Goal: Information Seeking & Learning: Learn about a topic

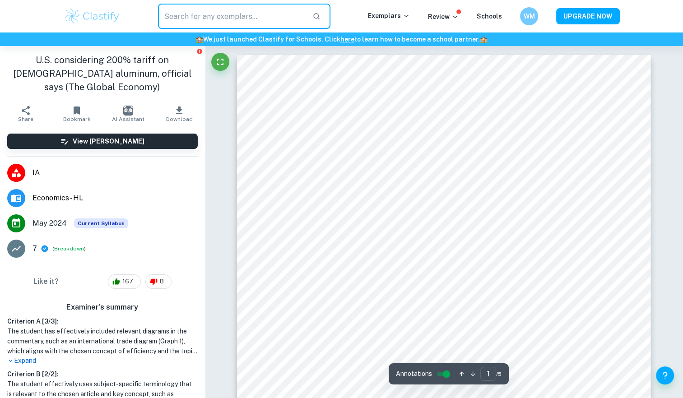
click at [237, 18] on input "text" at bounding box center [232, 16] width 148 height 25
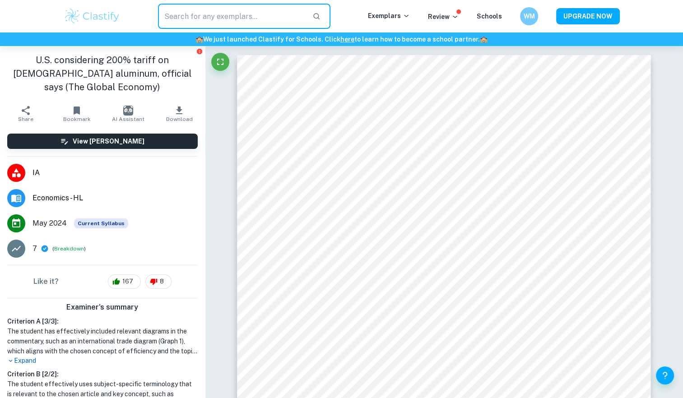
type input "e"
click at [105, 21] on img at bounding box center [92, 16] width 57 height 18
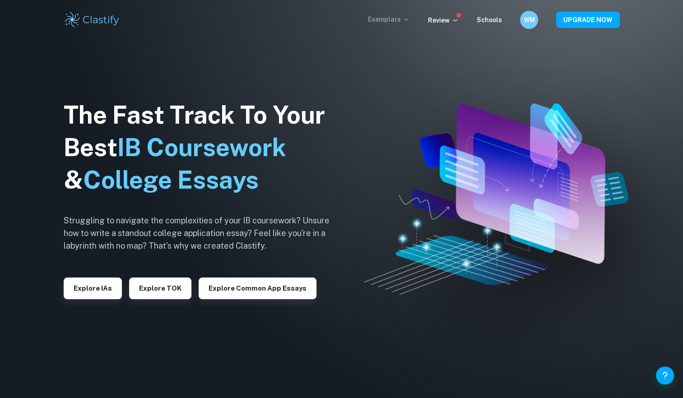
click at [389, 24] on p "Exemplars" at bounding box center [389, 19] width 42 height 10
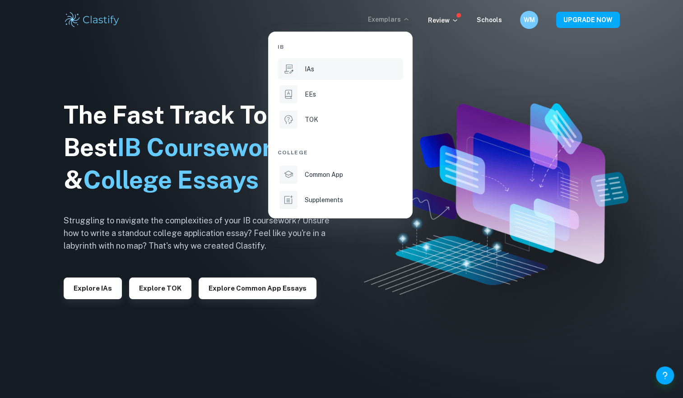
click at [336, 62] on li "IAs" at bounding box center [340, 69] width 125 height 22
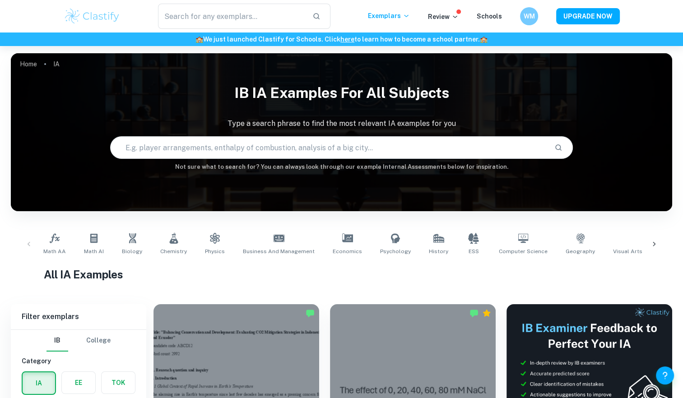
click at [327, 141] on input "text" at bounding box center [329, 147] width 437 height 25
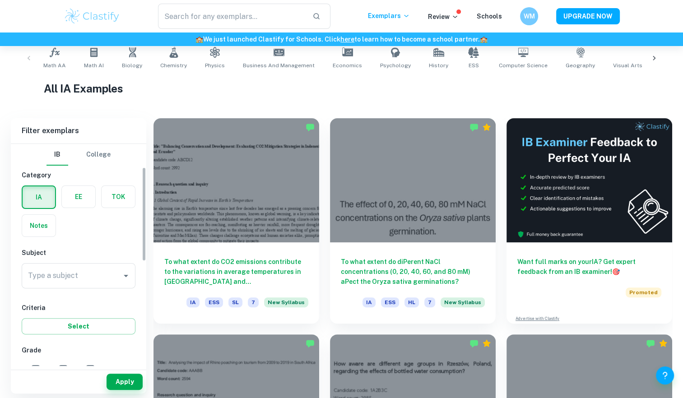
scroll to position [66, 0]
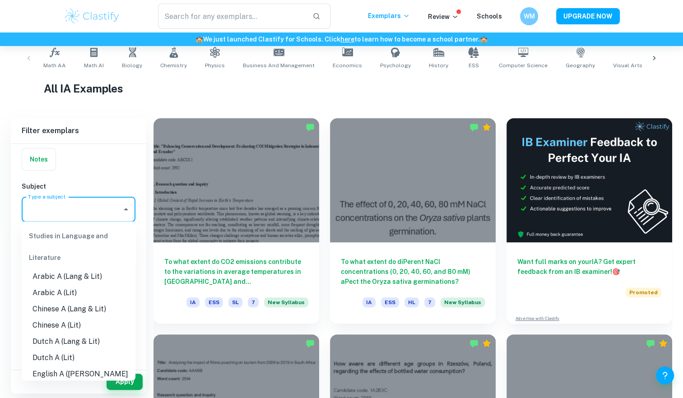
click at [104, 204] on input "Type a subject" at bounding box center [72, 209] width 92 height 17
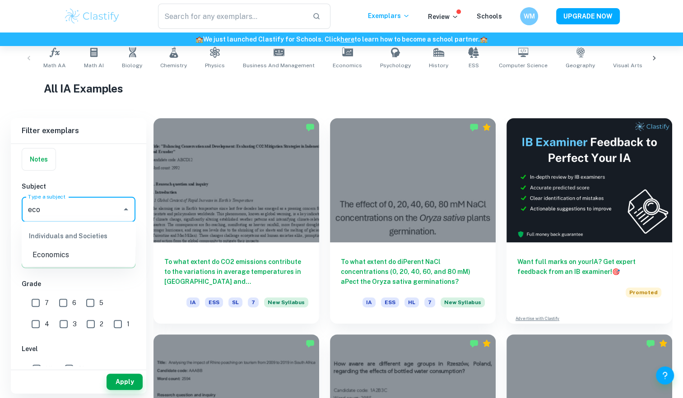
click at [86, 259] on li "Economics" at bounding box center [79, 254] width 114 height 16
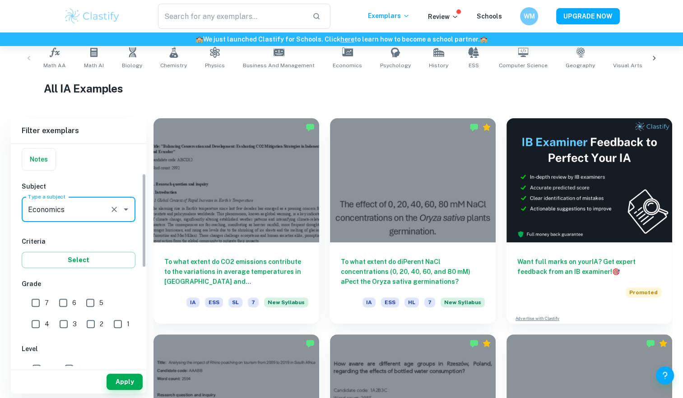
scroll to position [83, 0]
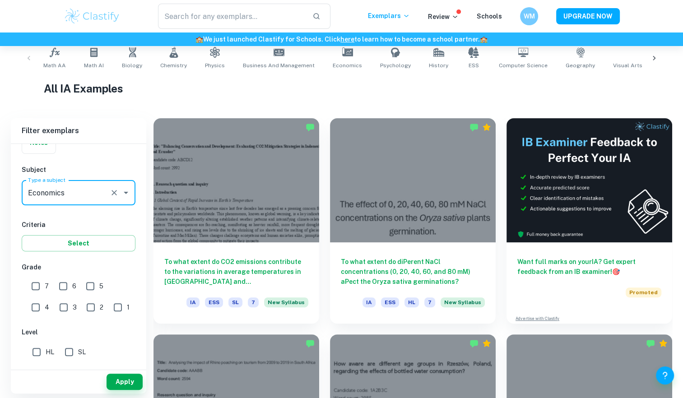
type input "Economics"
click at [37, 281] on input "7" at bounding box center [36, 286] width 18 height 18
checkbox input "true"
click at [44, 349] on input "HL" at bounding box center [37, 352] width 18 height 18
checkbox input "true"
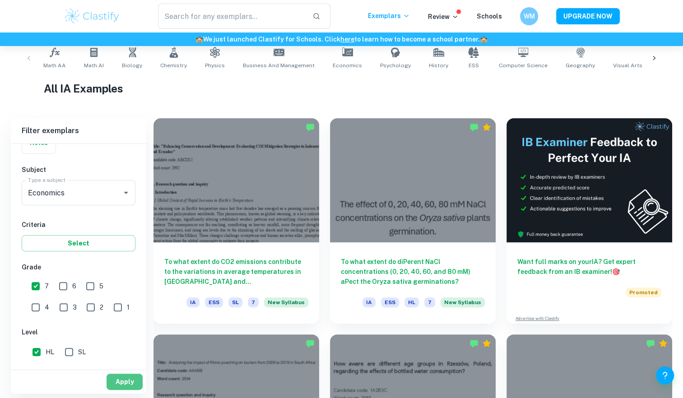
click at [130, 381] on button "Apply" at bounding box center [124, 382] width 36 height 16
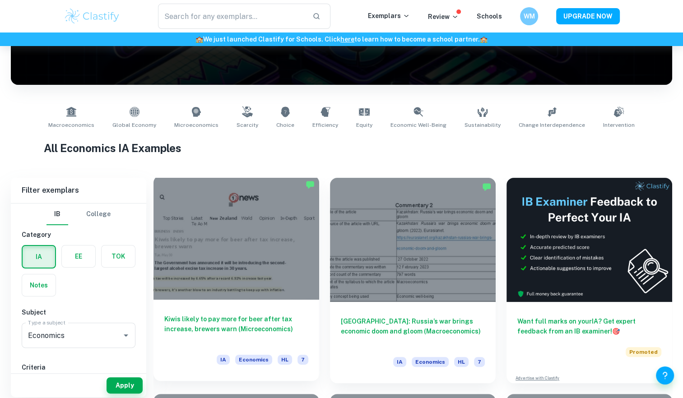
scroll to position [130, 0]
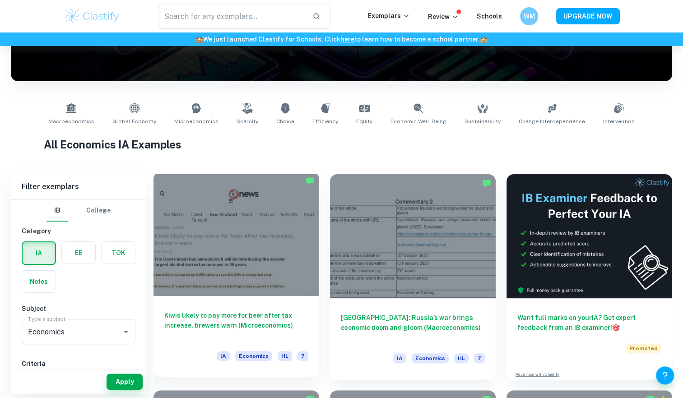
click at [256, 237] on div at bounding box center [236, 234] width 166 height 124
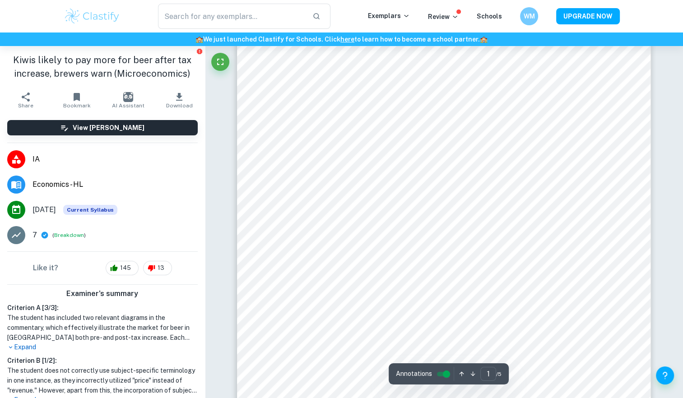
scroll to position [181, 0]
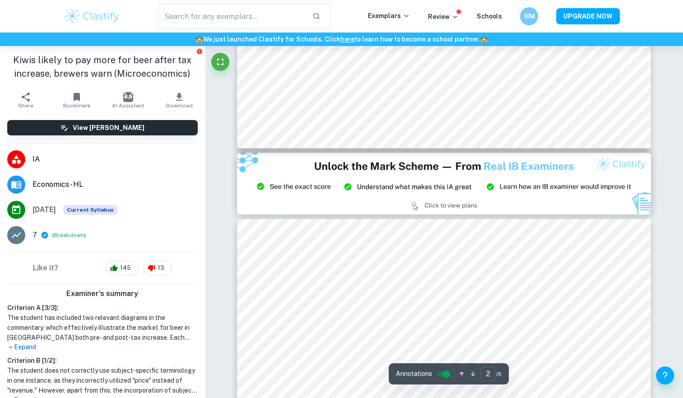
type input "3"
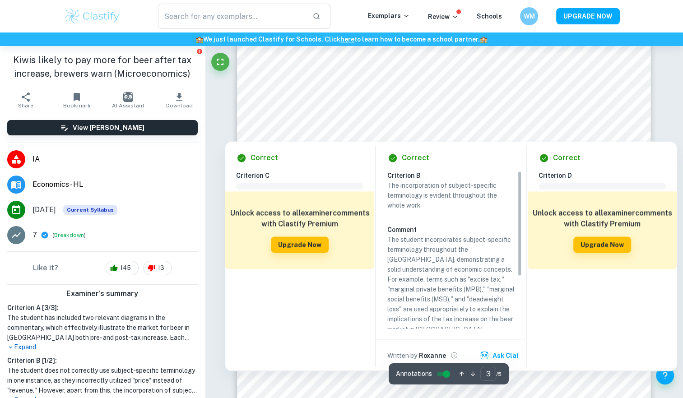
scroll to position [1444, 0]
